Goal: Information Seeking & Learning: Learn about a topic

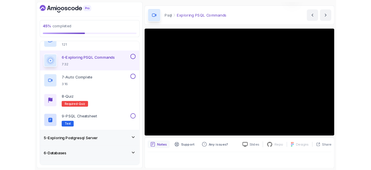
scroll to position [38, 0]
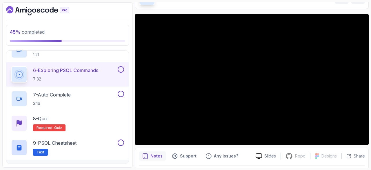
click at [124, 67] on div "6 - Exploring PSQL Commands 7:32" at bounding box center [67, 74] width 122 height 24
click at [119, 70] on button at bounding box center [121, 69] width 6 height 6
click at [75, 88] on div "7 - Auto Complete 3:16" at bounding box center [67, 98] width 122 height 24
click at [60, 96] on p "7 - Auto Complete" at bounding box center [52, 94] width 38 height 7
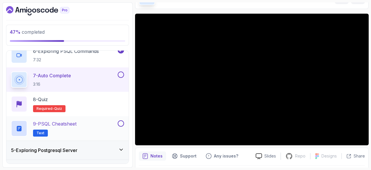
scroll to position [205, 0]
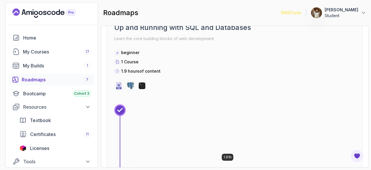
scroll to position [418, 0]
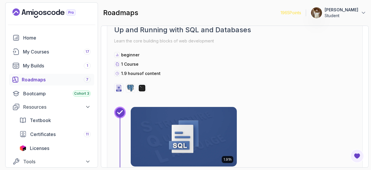
click at [33, 8] on div "1965 Points [PERSON_NAME] Mind Student Home My Courses 17 My Builds 1 Roadmaps …" at bounding box center [51, 84] width 93 height 165
click at [37, 12] on icon "Landing page" at bounding box center [36, 13] width 4 height 4
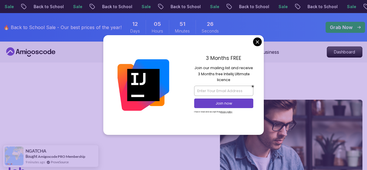
click at [328, 57] on div "Dashboard" at bounding box center [345, 51] width 36 height 11
click at [335, 57] on p "Dashboard" at bounding box center [344, 52] width 33 height 10
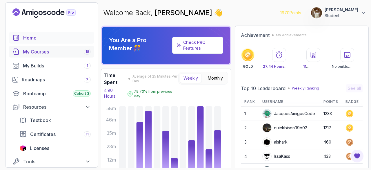
click at [86, 56] on link "My Courses 18" at bounding box center [51, 52] width 85 height 12
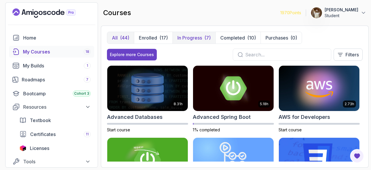
click at [203, 39] on button "In Progress (7)" at bounding box center [194, 38] width 43 height 12
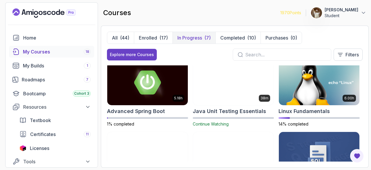
scroll to position [3, 0]
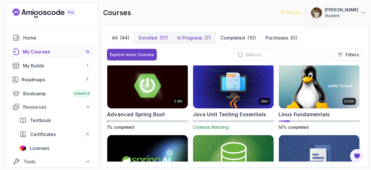
click at [157, 36] on button "Enrolled (17)" at bounding box center [153, 38] width 39 height 12
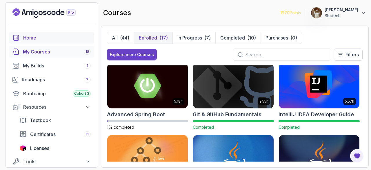
click at [66, 43] on link "Home" at bounding box center [51, 38] width 85 height 12
